Goal: Task Accomplishment & Management: Use online tool/utility

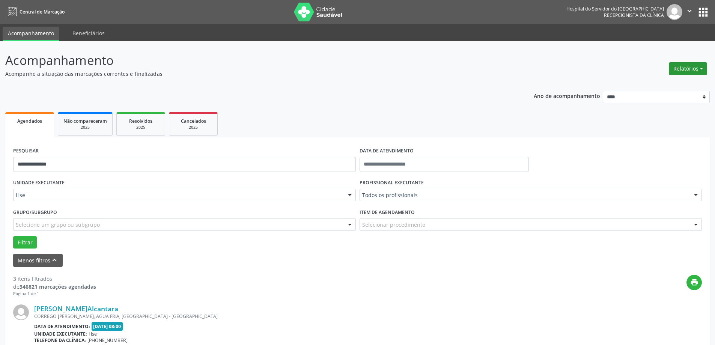
click at [680, 68] on button "Relatórios" at bounding box center [688, 68] width 38 height 13
click at [668, 87] on link "Agendamentos" at bounding box center [667, 85] width 81 height 11
select select "*"
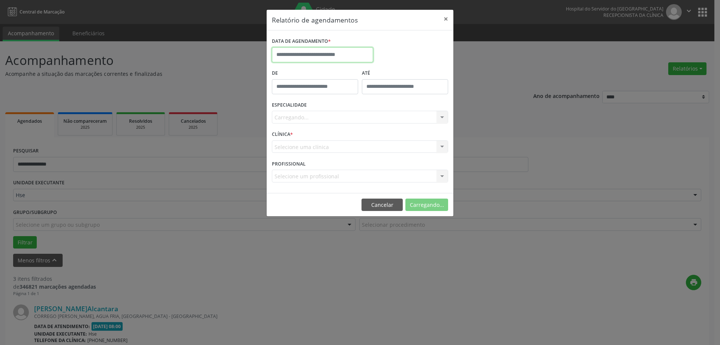
click at [327, 56] on input "text" at bounding box center [322, 54] width 101 height 15
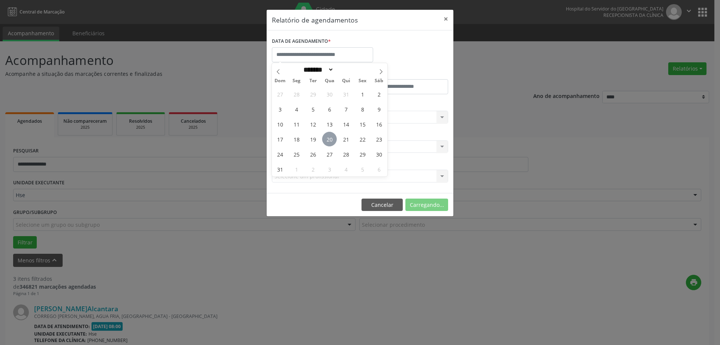
click at [334, 142] on span "20" at bounding box center [329, 139] width 15 height 15
type input "**********"
click at [334, 142] on span "20" at bounding box center [329, 139] width 15 height 15
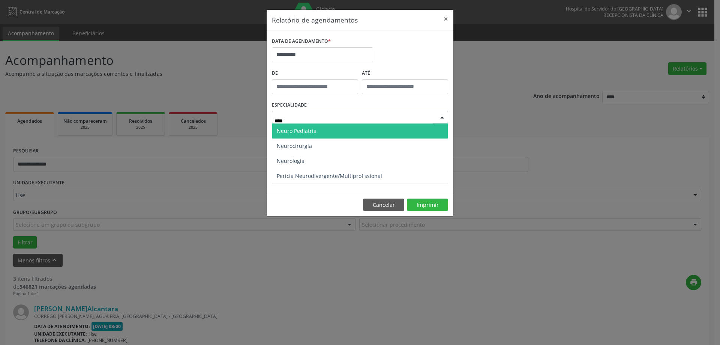
type input "*****"
click at [307, 133] on span "Neuro Pediatria" at bounding box center [297, 130] width 40 height 7
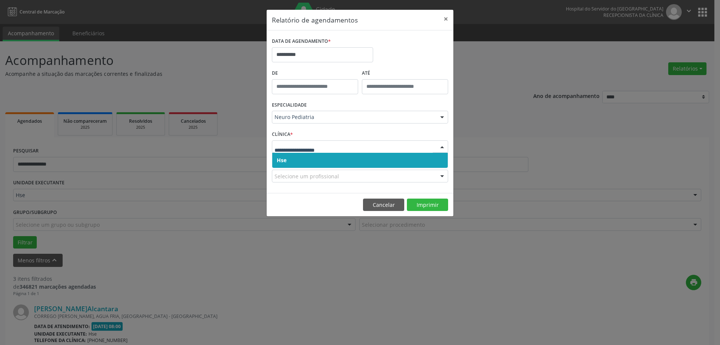
click at [305, 161] on span "Hse" at bounding box center [360, 160] width 176 height 15
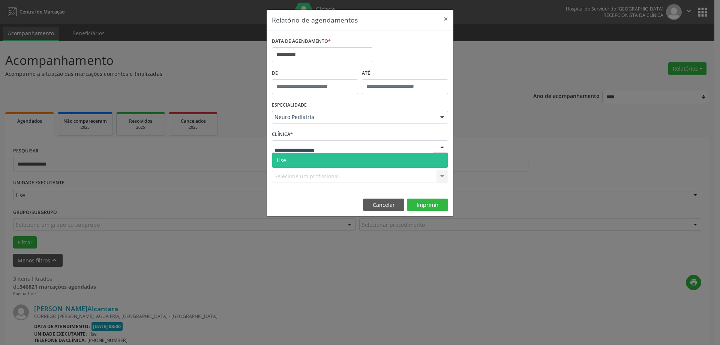
click at [309, 163] on span "Hse" at bounding box center [360, 160] width 176 height 15
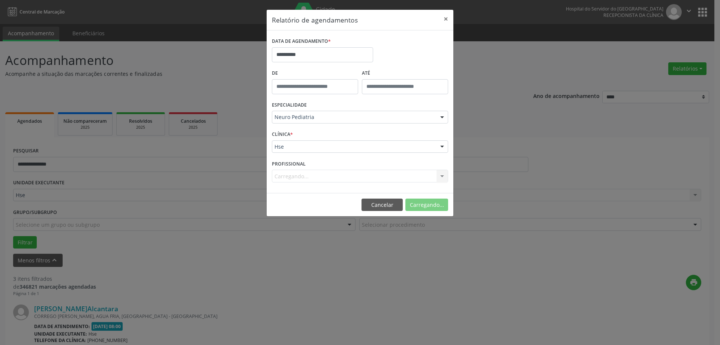
click at [303, 175] on div "Carregando... Nenhum resultado encontrado para: " " Não há nenhuma opção para s…" at bounding box center [360, 176] width 176 height 13
click at [302, 176] on div "Carregando... Nenhum resultado encontrado para: " " Não há nenhuma opção para s…" at bounding box center [360, 176] width 176 height 13
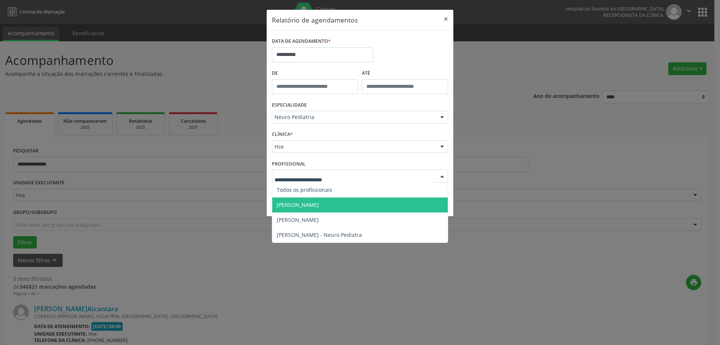
click at [314, 202] on span "[PERSON_NAME]" at bounding box center [298, 204] width 42 height 7
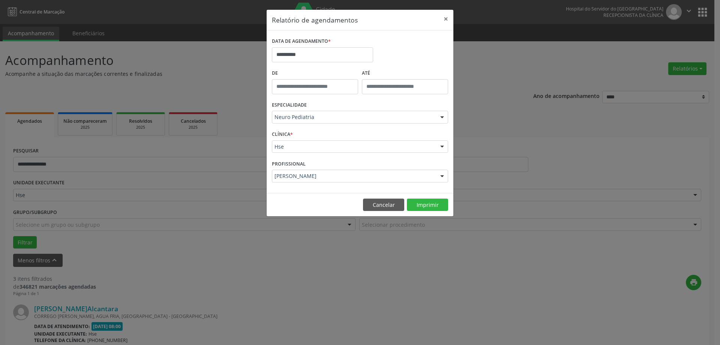
click at [426, 214] on footer "Cancelar Imprimir" at bounding box center [360, 205] width 187 height 24
click at [421, 208] on button "Imprimir" at bounding box center [427, 205] width 41 height 13
